Goal: Navigation & Orientation: Find specific page/section

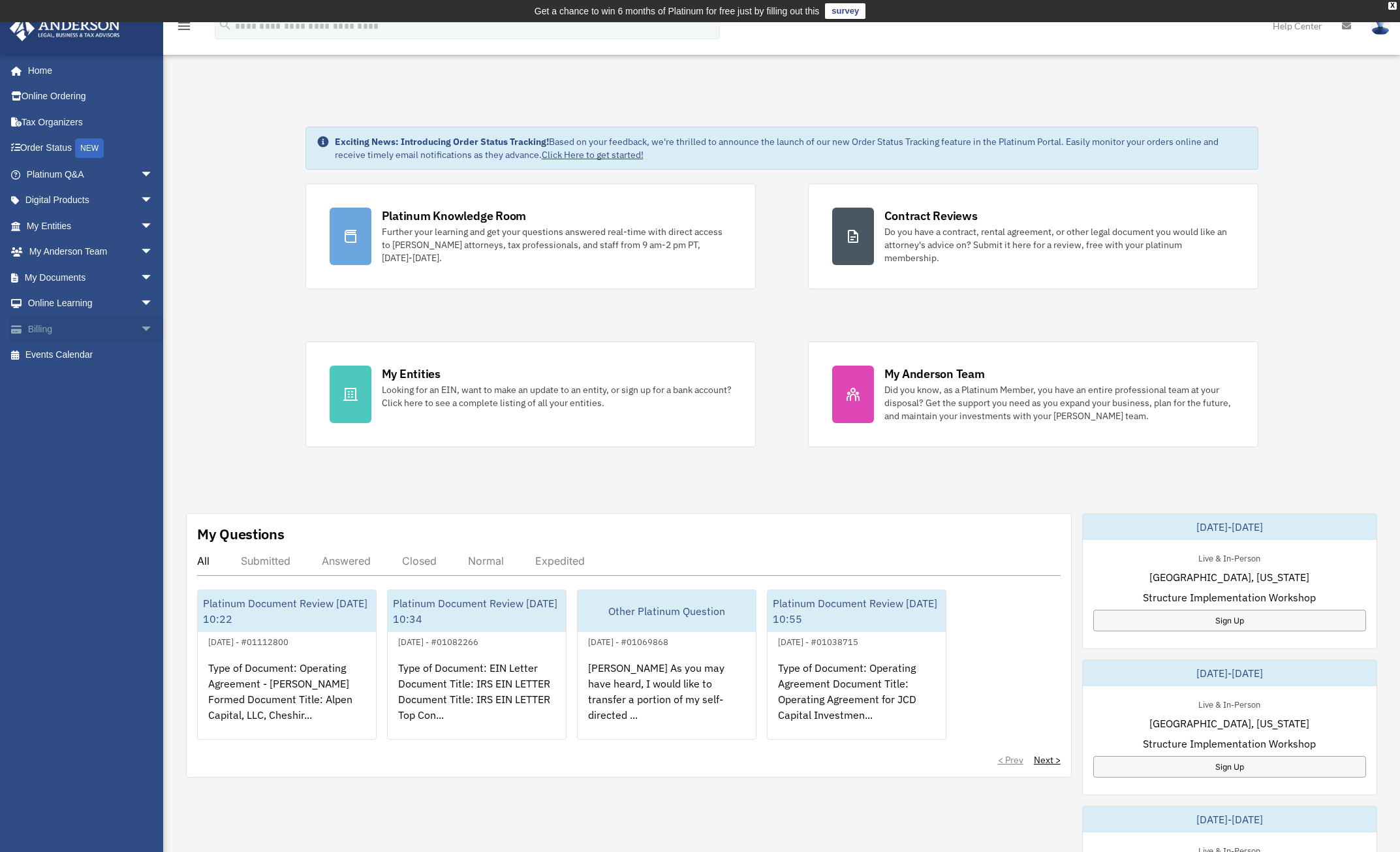
click at [140, 330] on span "arrow_drop_down" at bounding box center [153, 329] width 26 height 27
click at [140, 309] on span "arrow_drop_down" at bounding box center [153, 304] width 26 height 27
click at [102, 281] on link "My Documents arrow_drop_down" at bounding box center [91, 277] width 164 height 26
click at [140, 280] on span "arrow_drop_down" at bounding box center [153, 278] width 26 height 27
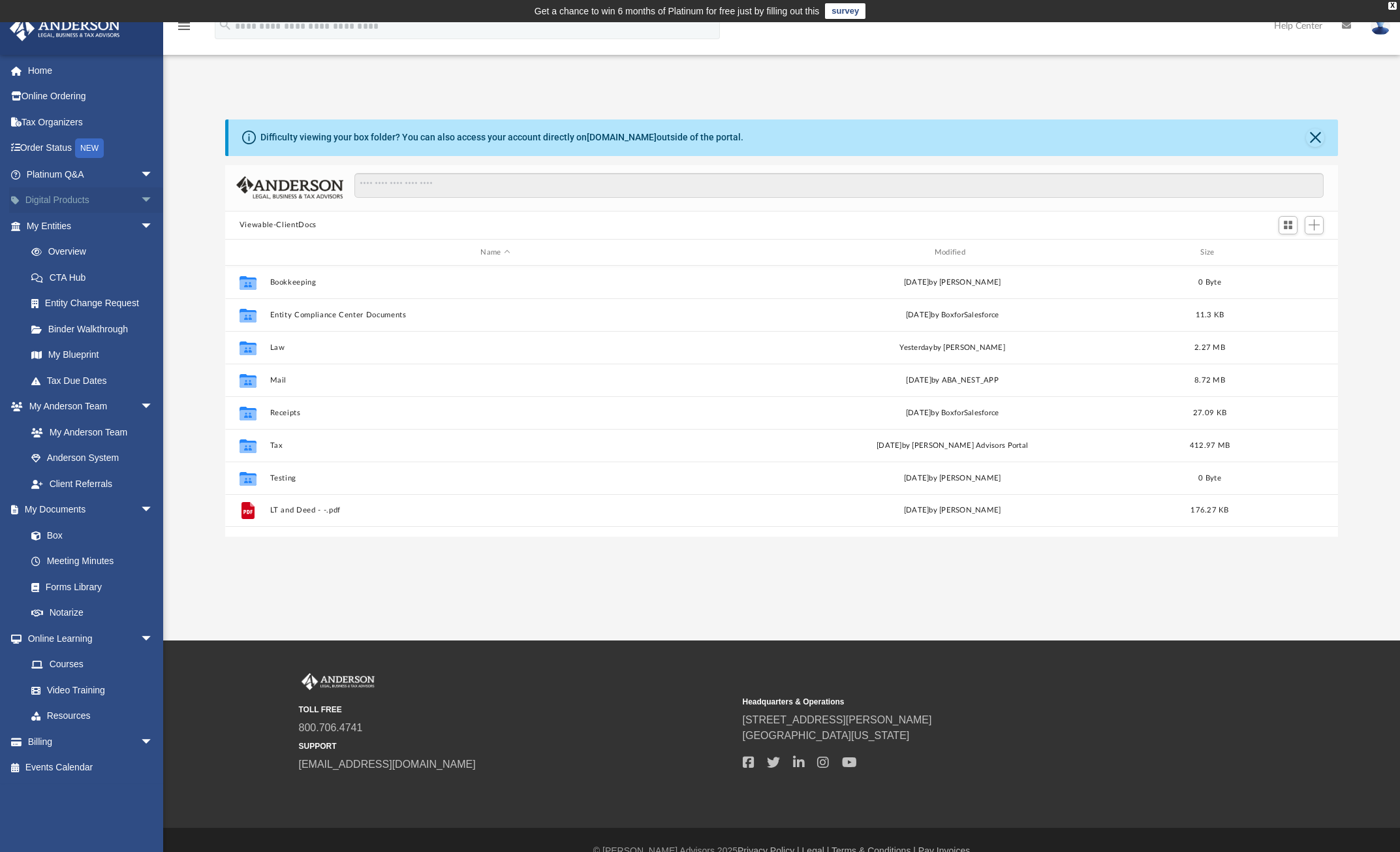
scroll to position [287, 1103]
click at [140, 194] on span "arrow_drop_down" at bounding box center [153, 200] width 26 height 27
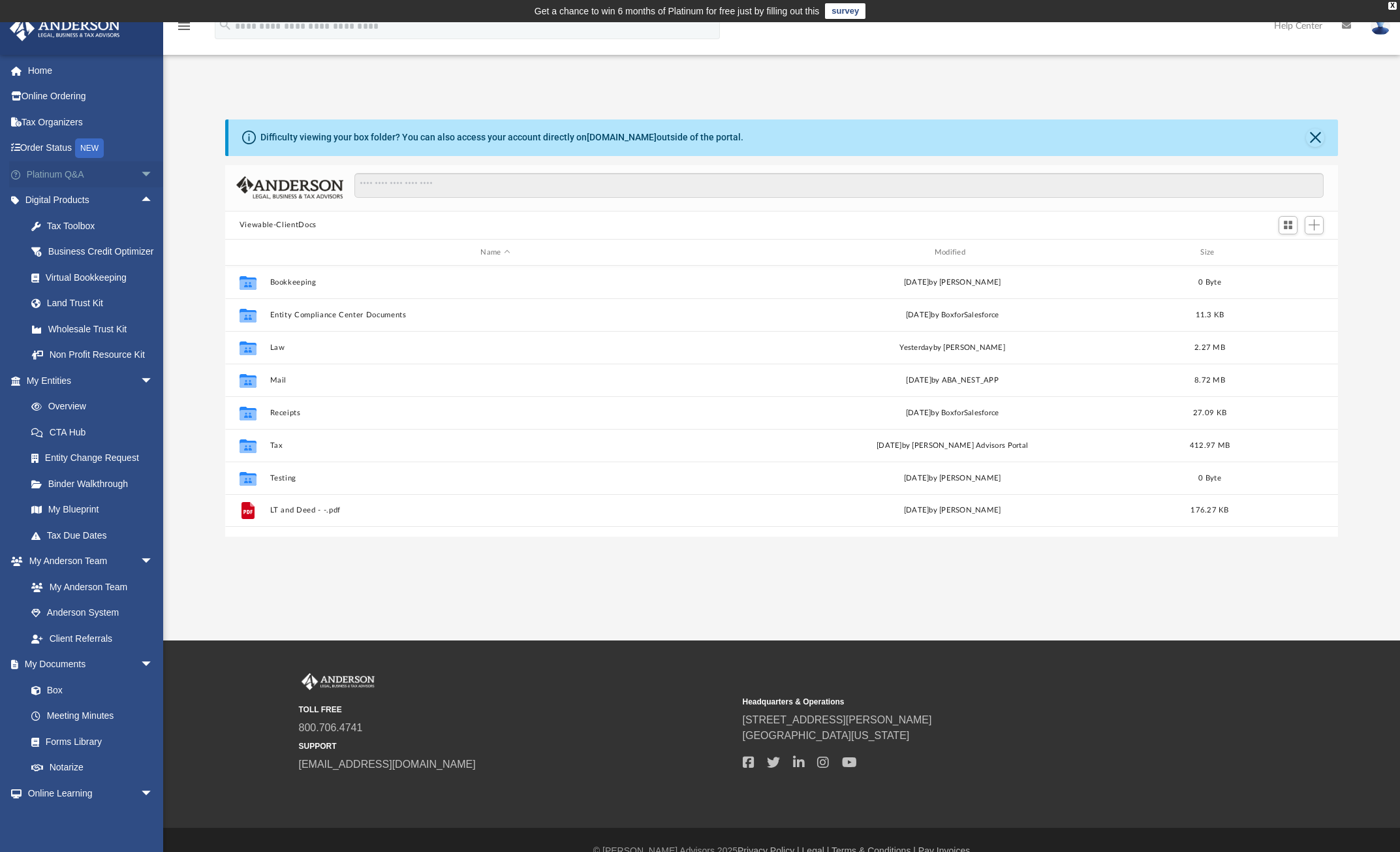
click at [140, 168] on span "arrow_drop_down" at bounding box center [153, 175] width 26 height 27
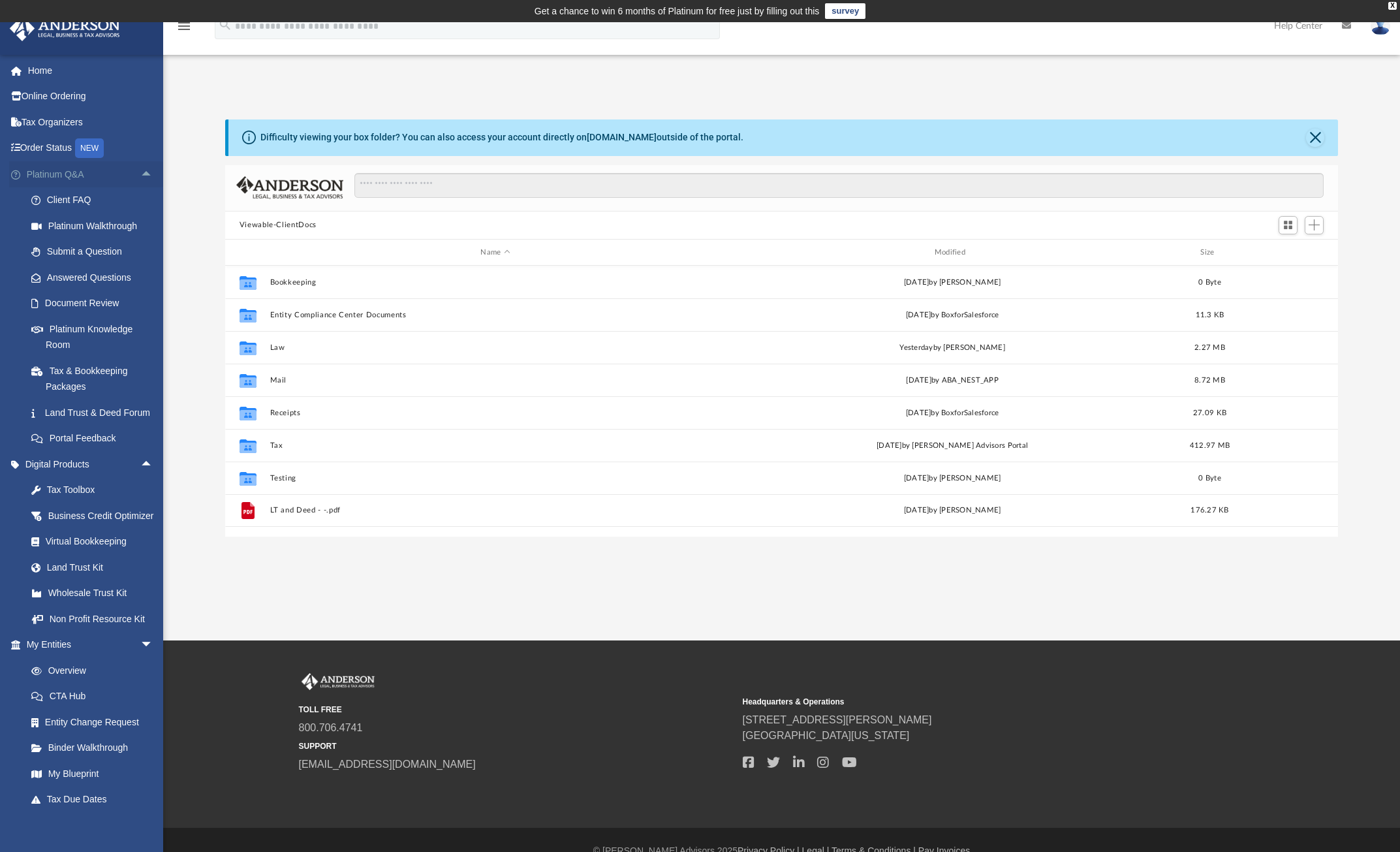
click at [116, 175] on link "Platinum Q&A arrow_drop_up" at bounding box center [91, 174] width 164 height 26
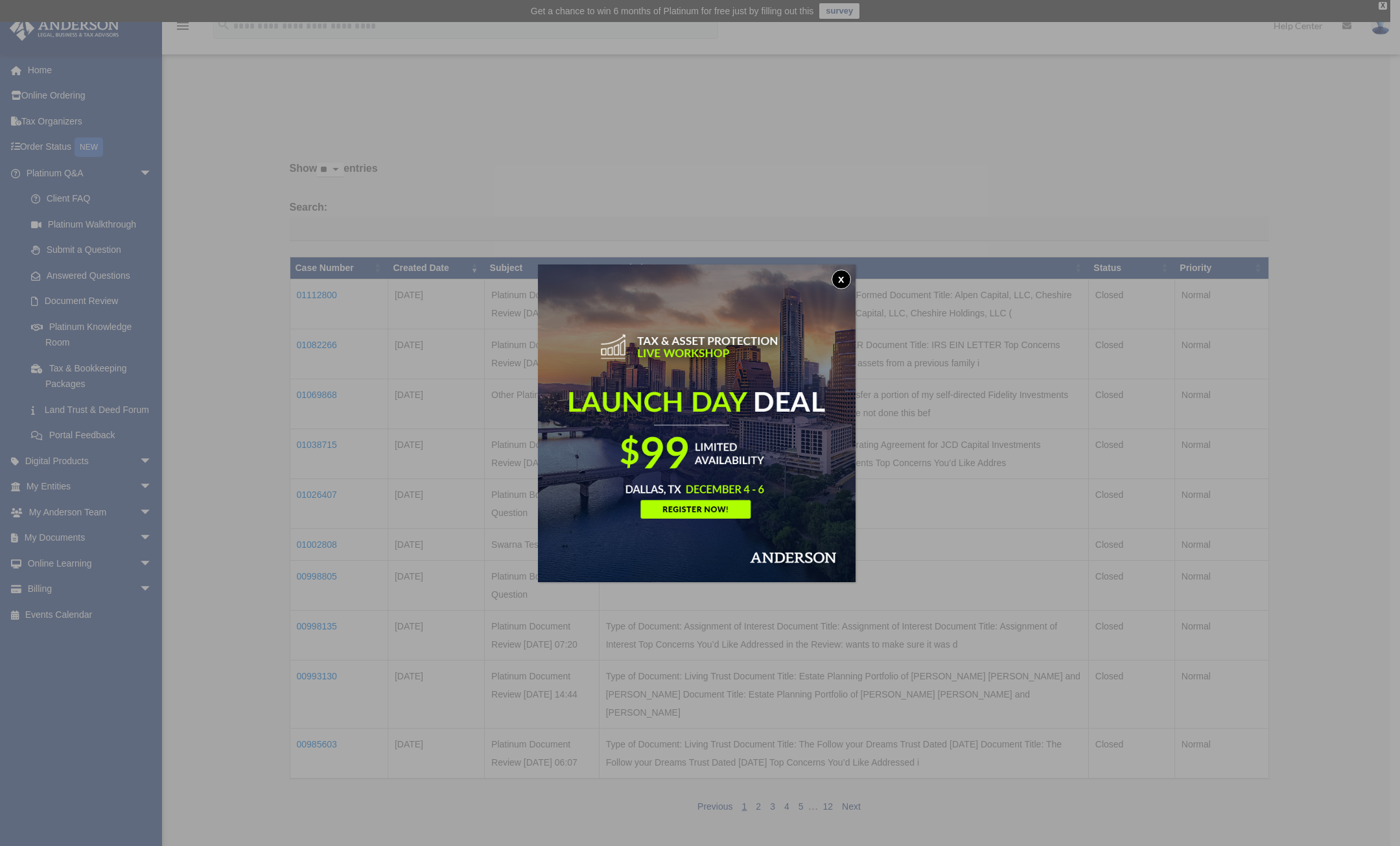
click at [844, 278] on button "x" at bounding box center [840, 279] width 19 height 19
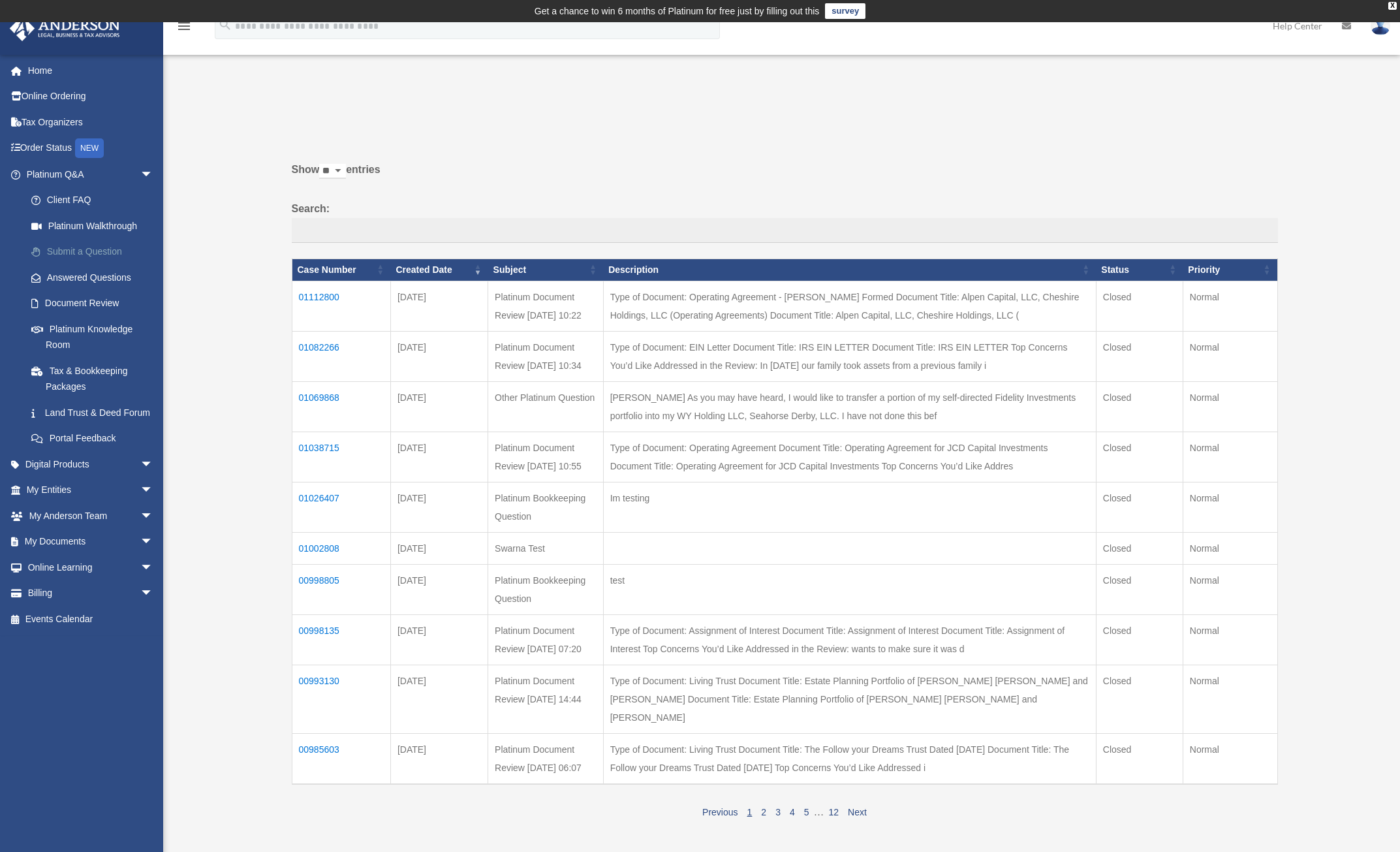
click at [79, 253] on link "Submit a Question" at bounding box center [95, 251] width 154 height 26
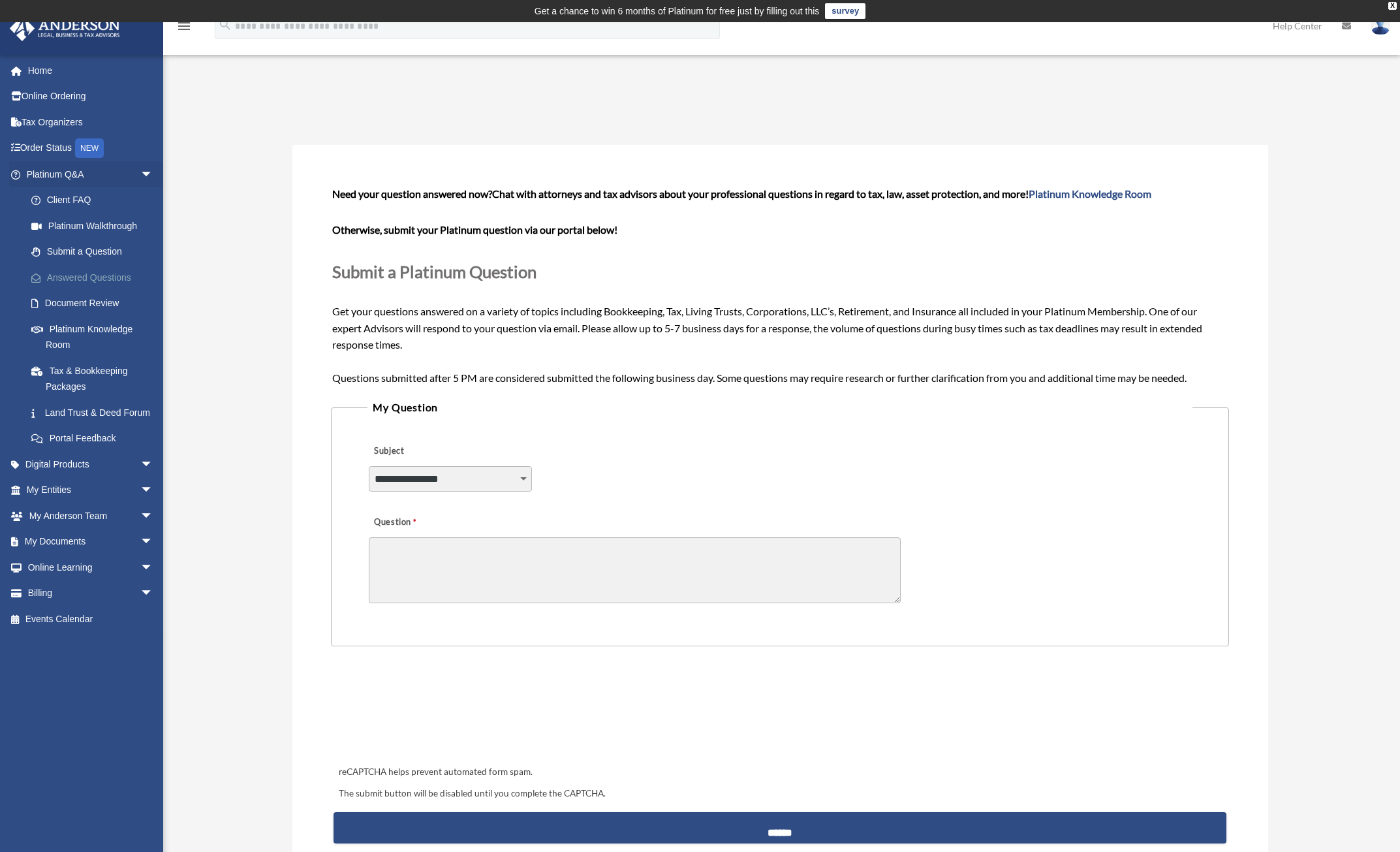
click at [78, 277] on link "Answered Questions" at bounding box center [95, 277] width 154 height 26
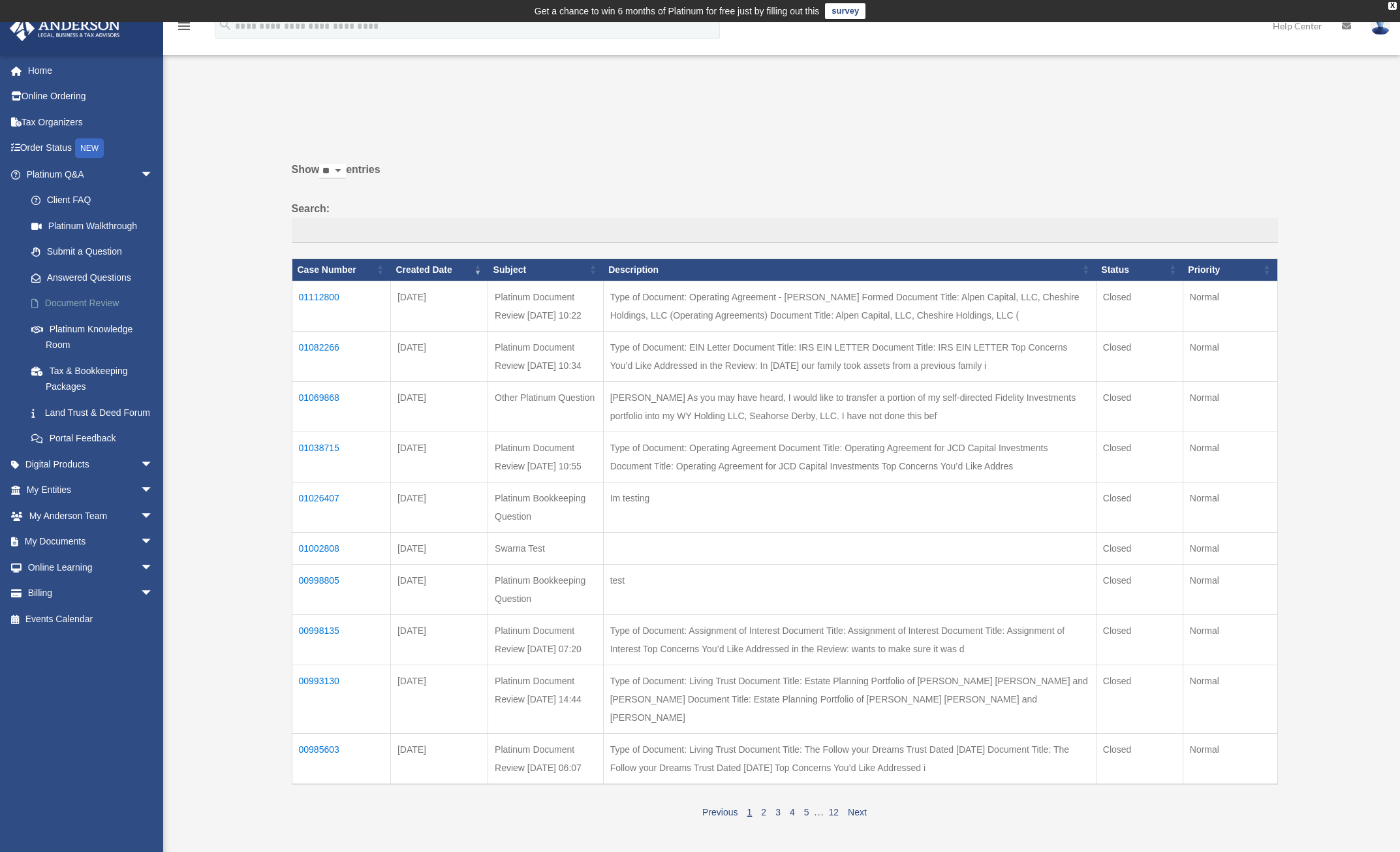
click at [75, 303] on link "Document Review" at bounding box center [95, 303] width 154 height 26
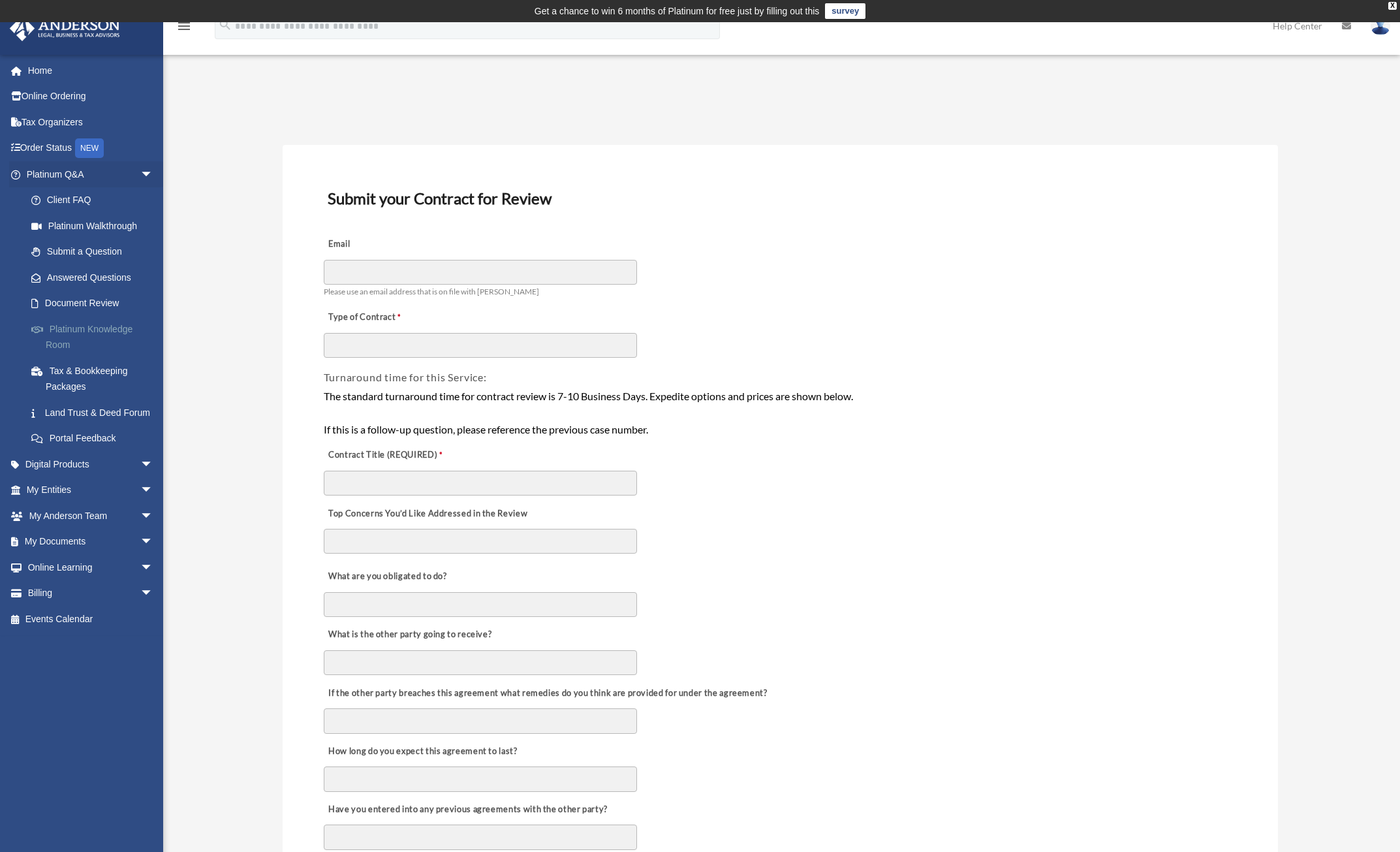
click at [70, 334] on link "Platinum Knowledge Room" at bounding box center [95, 337] width 154 height 42
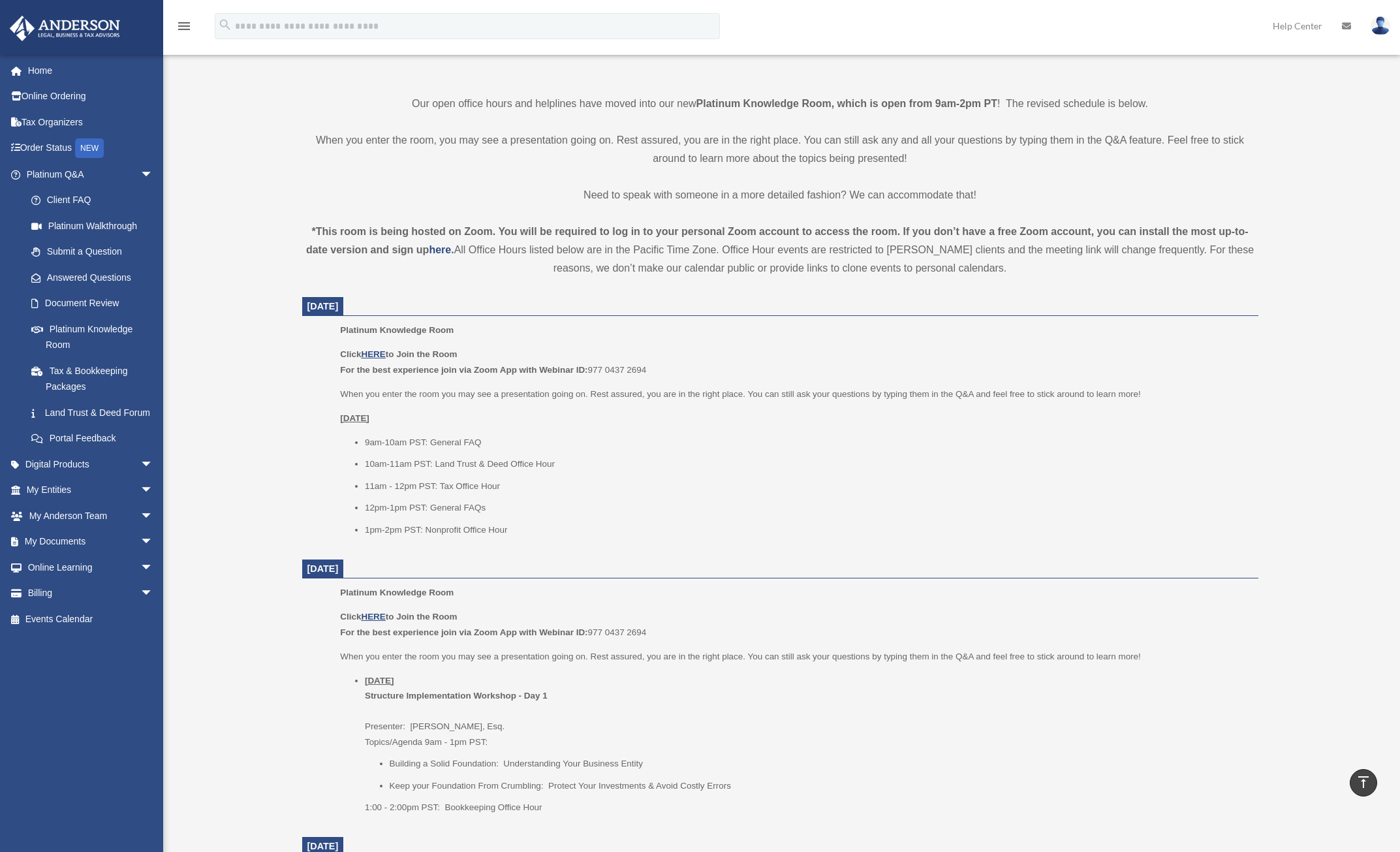
scroll to position [327, 0]
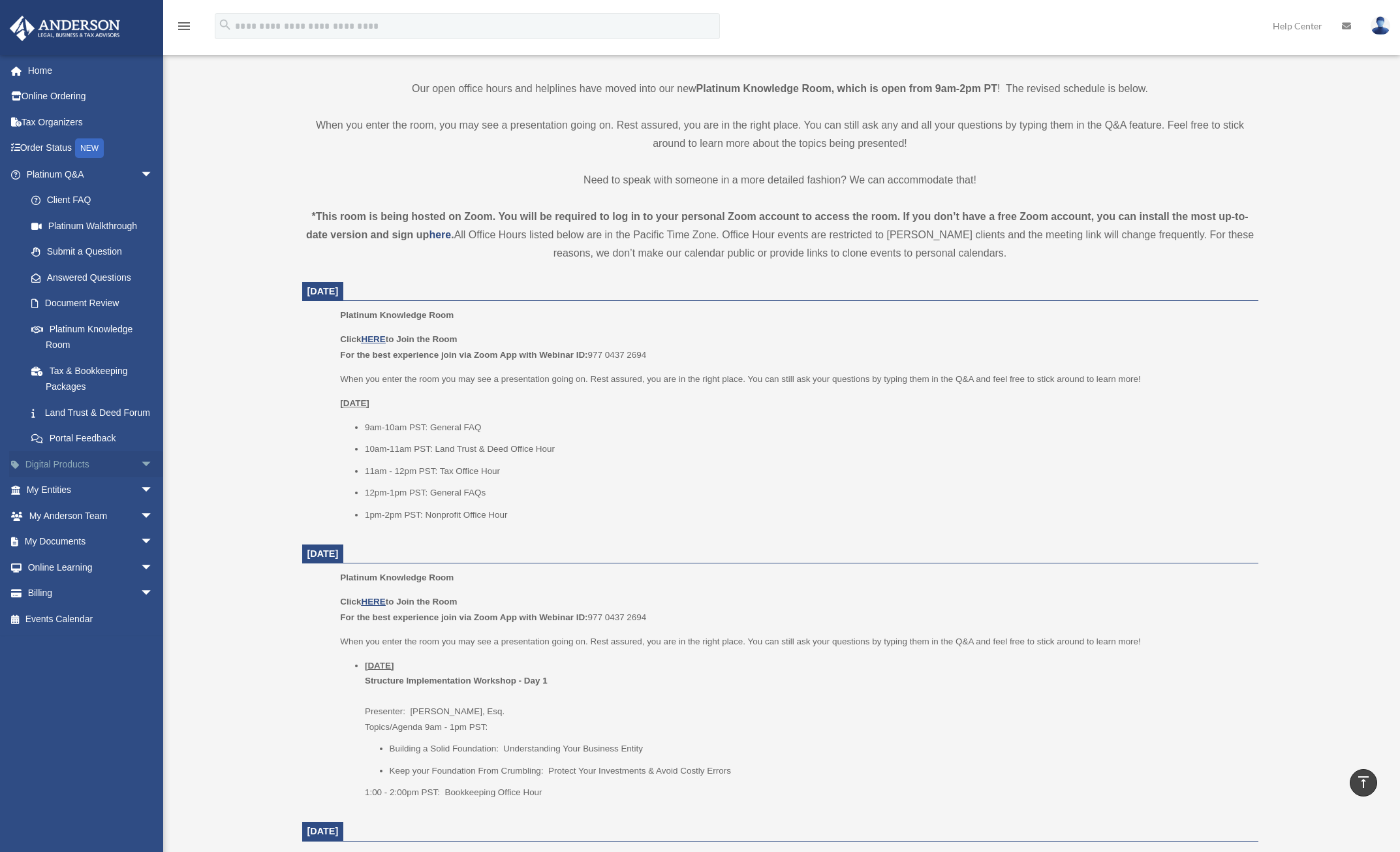
click at [124, 477] on link "Digital Products arrow_drop_down" at bounding box center [91, 464] width 164 height 26
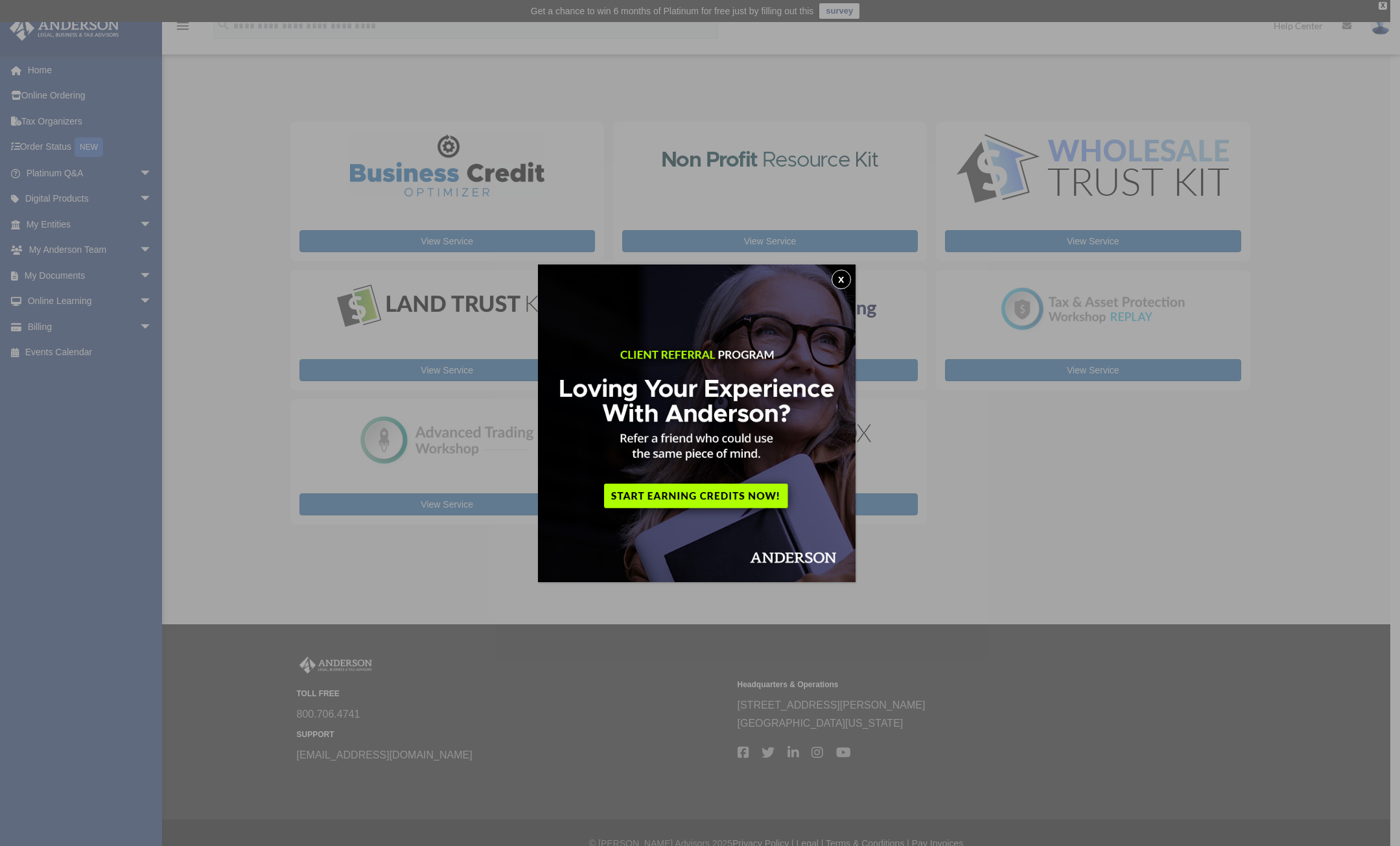
click at [845, 277] on button "x" at bounding box center [840, 279] width 19 height 19
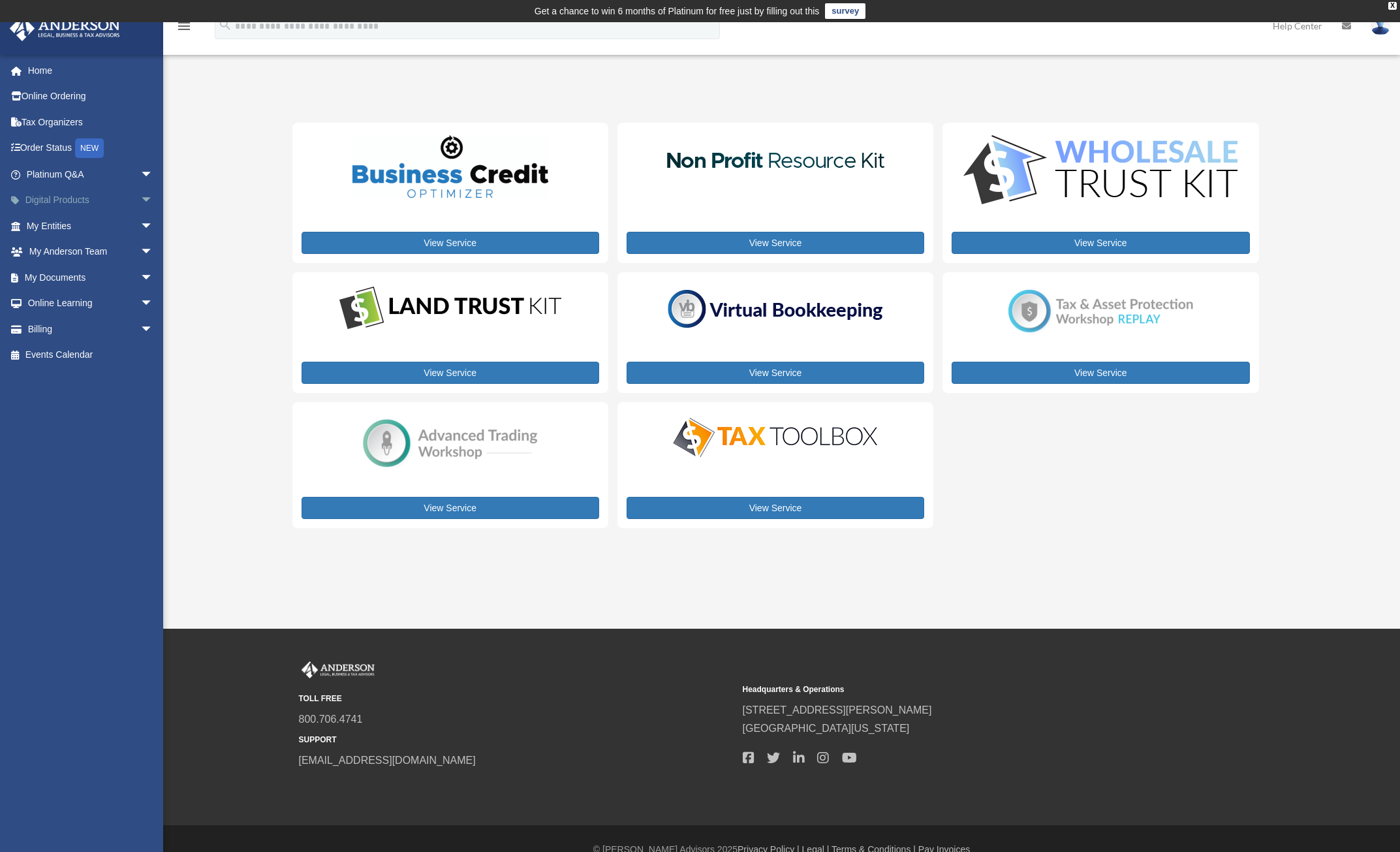
click at [140, 196] on span "arrow_drop_down" at bounding box center [153, 200] width 26 height 27
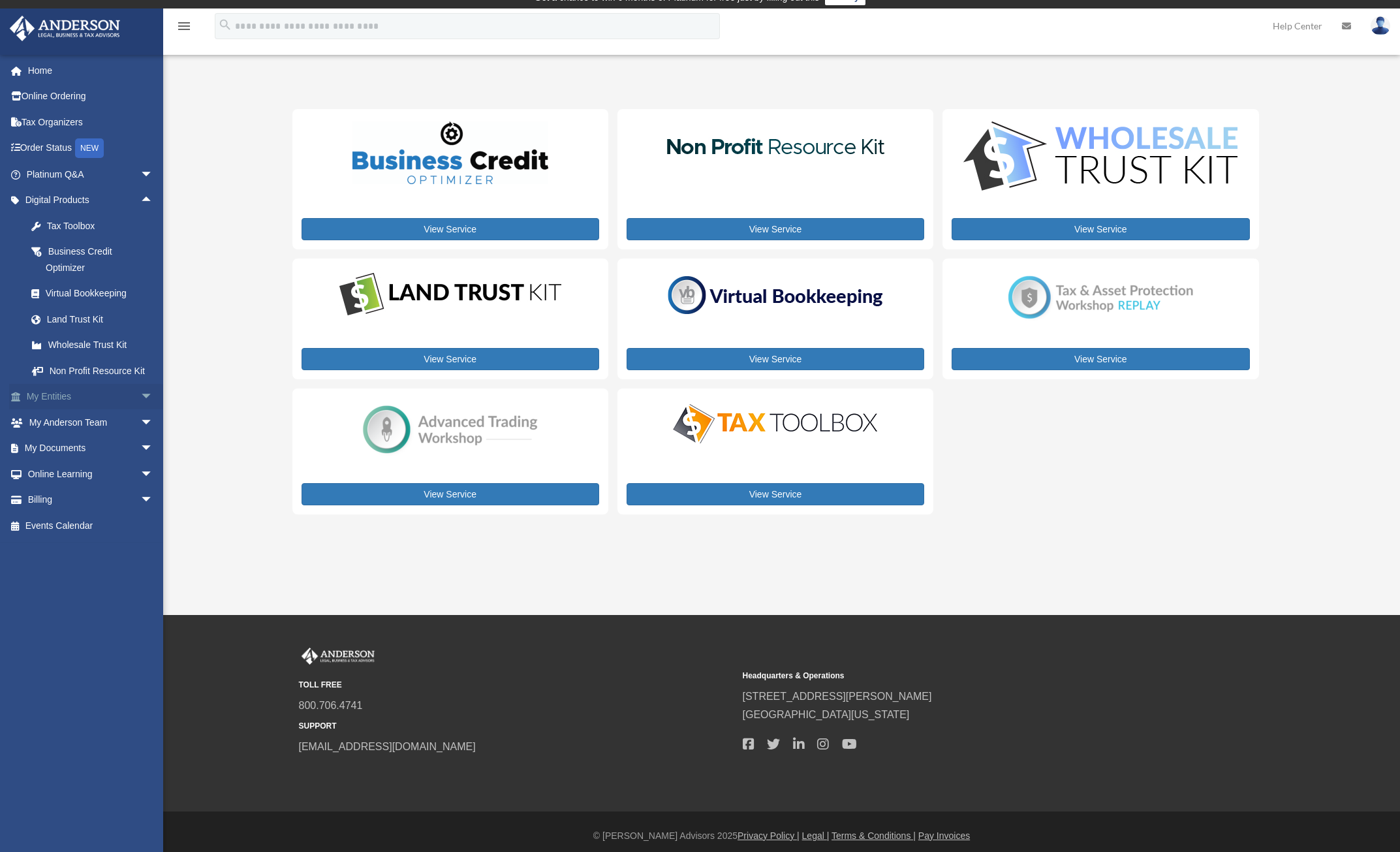
scroll to position [22, 0]
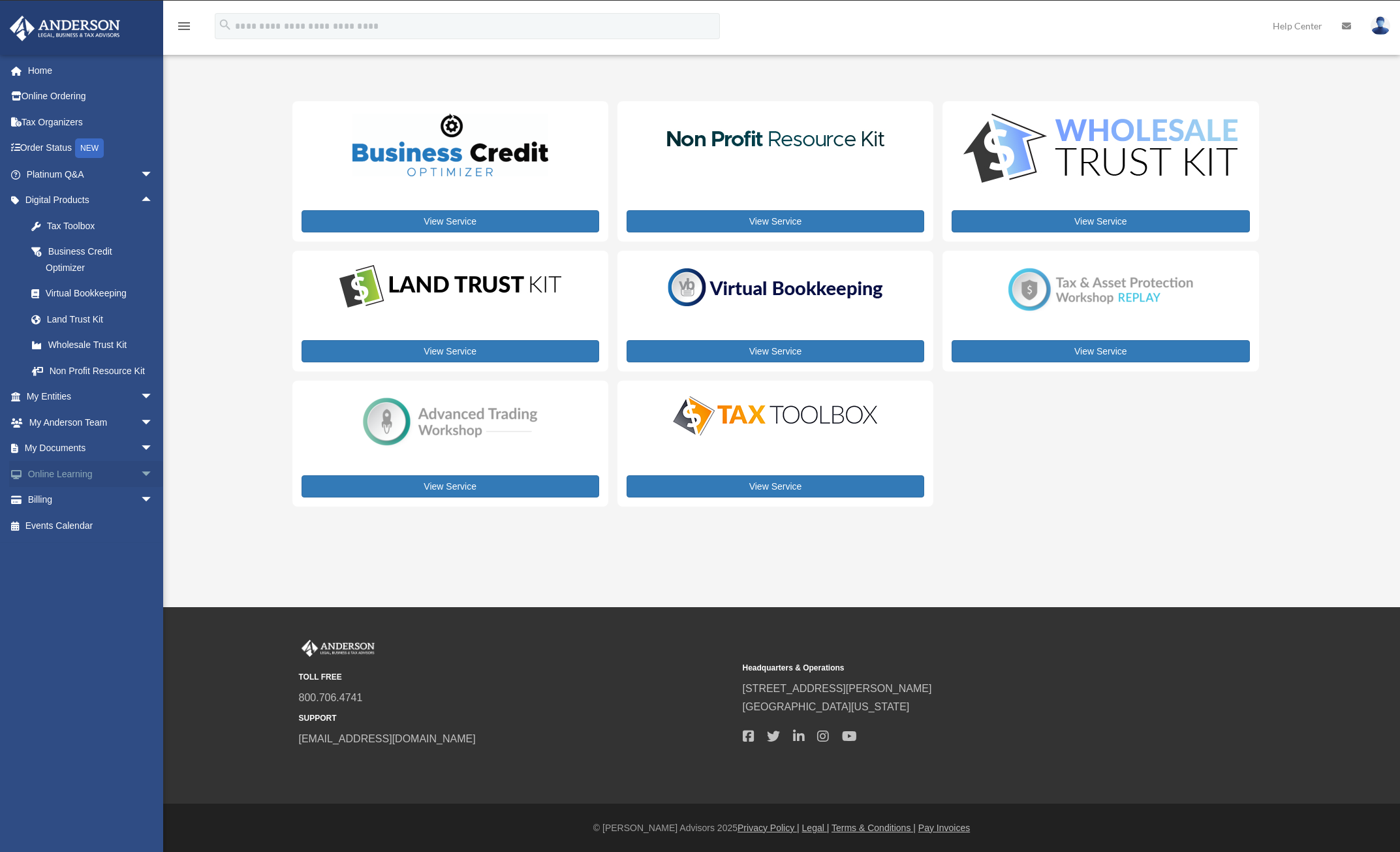
click at [111, 487] on link "Online Learning arrow_drop_down" at bounding box center [91, 473] width 164 height 26
click at [140, 488] on span "arrow_drop_down" at bounding box center [153, 474] width 26 height 27
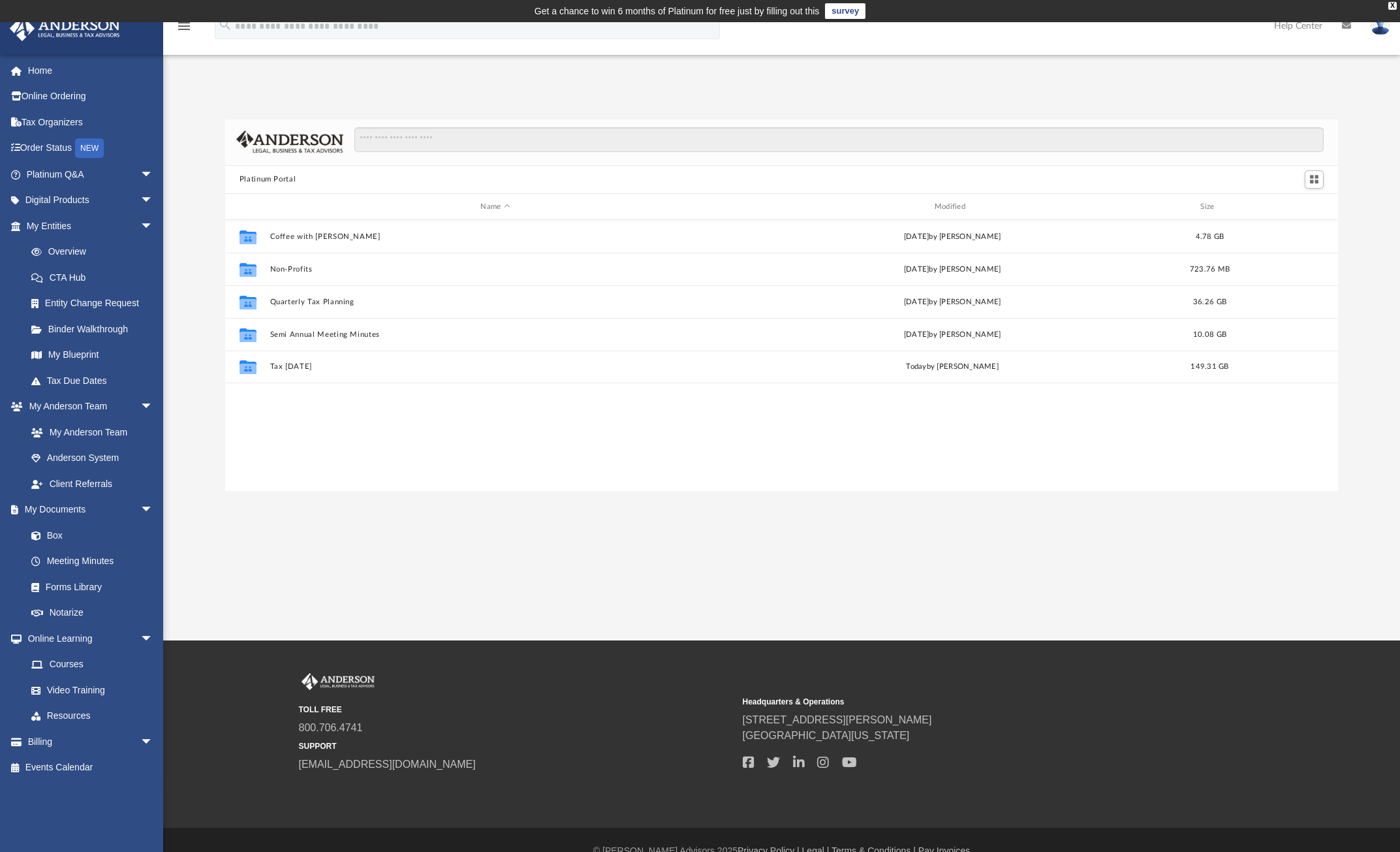
scroll to position [287, 1103]
click at [140, 737] on span "arrow_drop_down" at bounding box center [153, 741] width 26 height 27
click at [140, 195] on span "arrow_drop_down" at bounding box center [153, 200] width 26 height 27
